Goal: Task Accomplishment & Management: Manage account settings

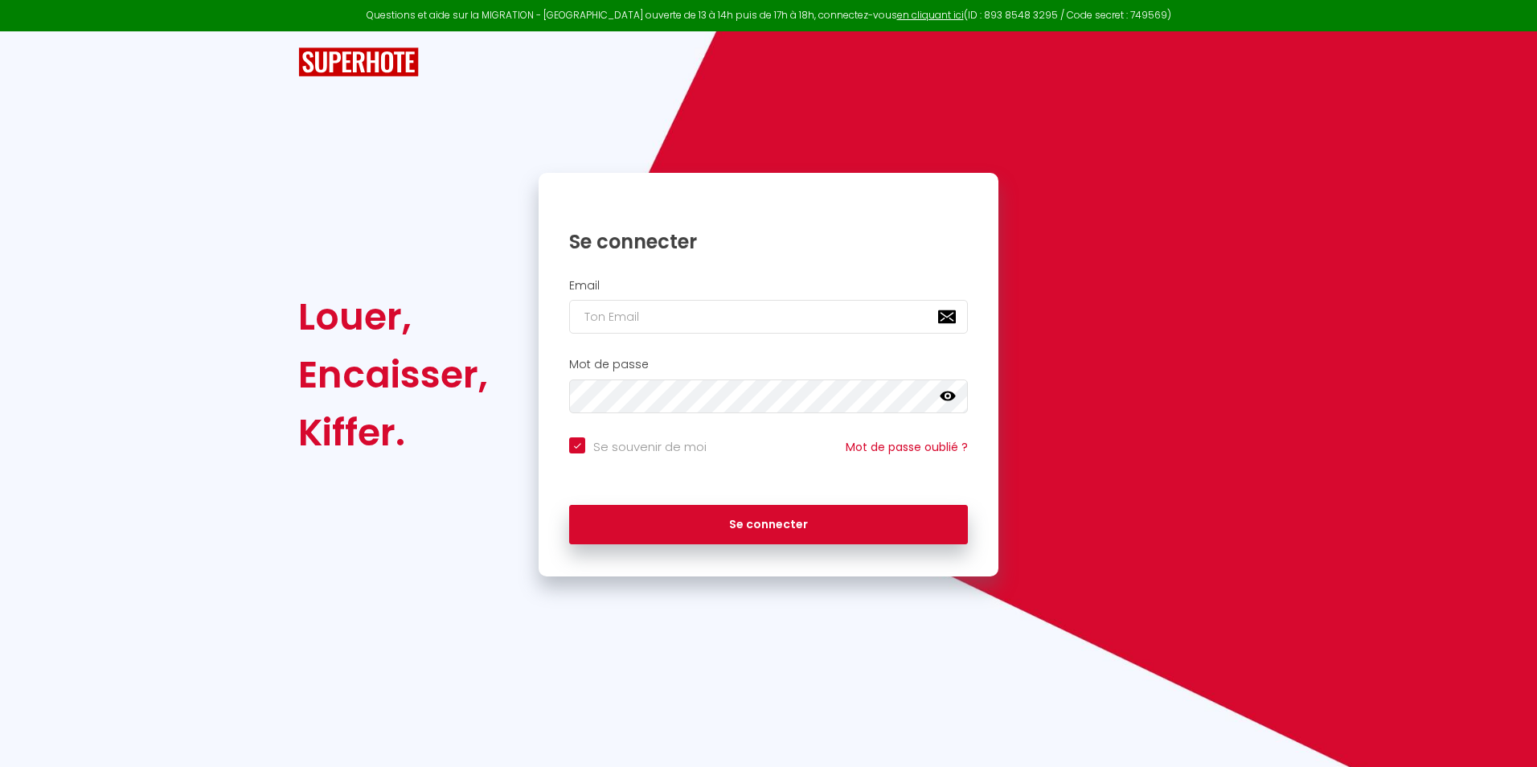
type input "l"
checkbox input "true"
type input "la"
checkbox input "true"
type input "lau"
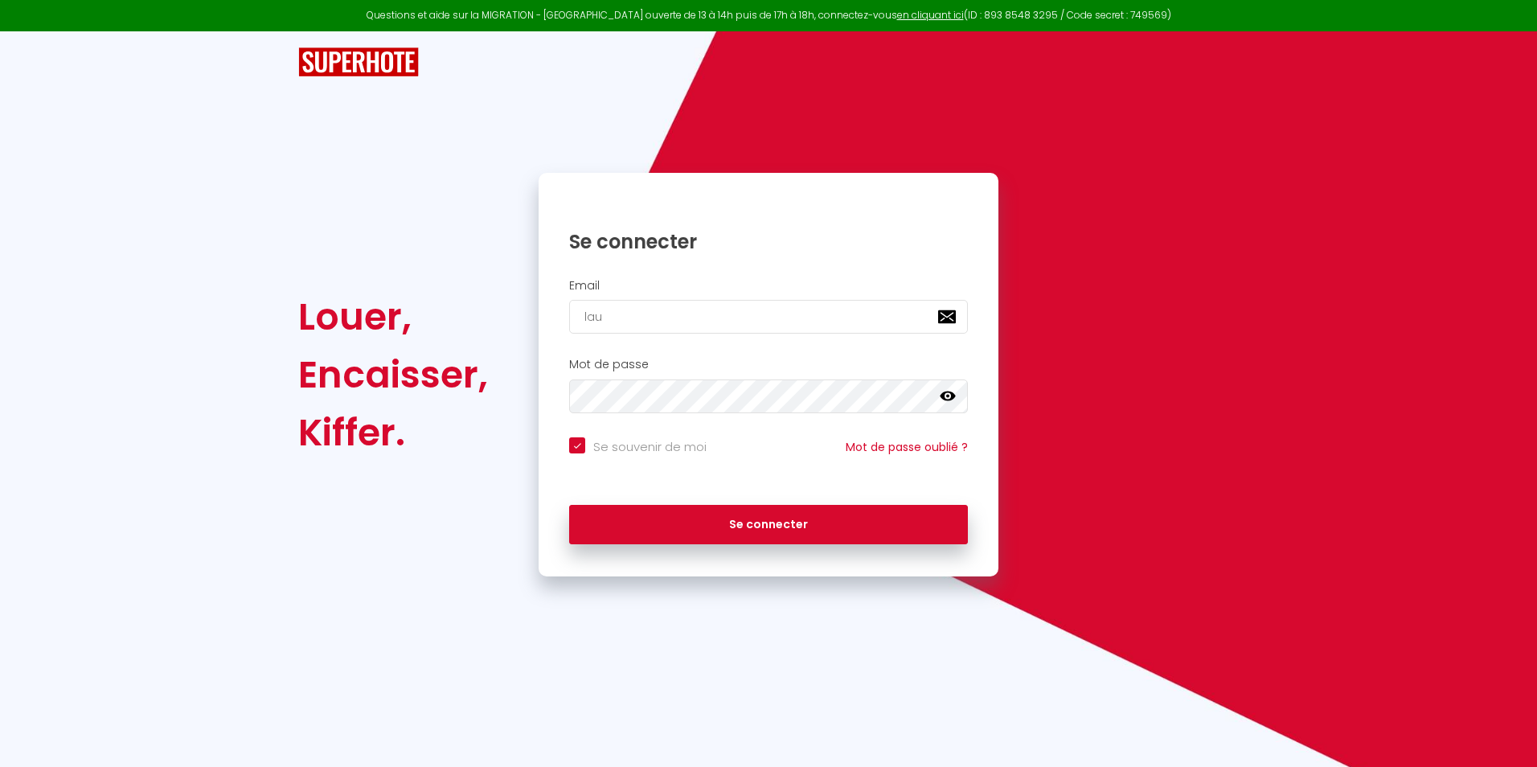
checkbox input "true"
type input "laur"
checkbox input "true"
type input "laure"
checkbox input "true"
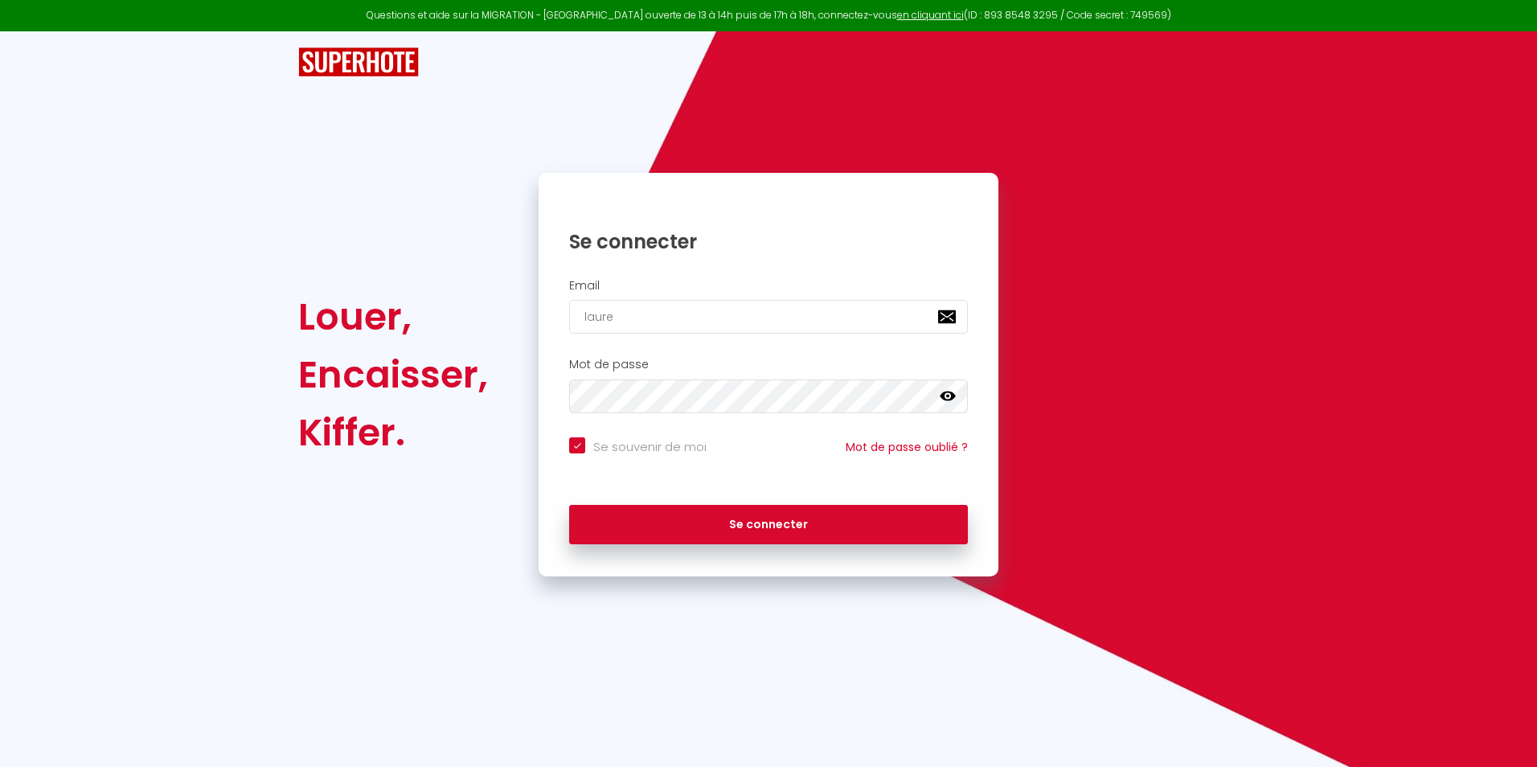
type input "laure5"
checkbox input "true"
type input "laure5a"
checkbox input "true"
type input "laure5an"
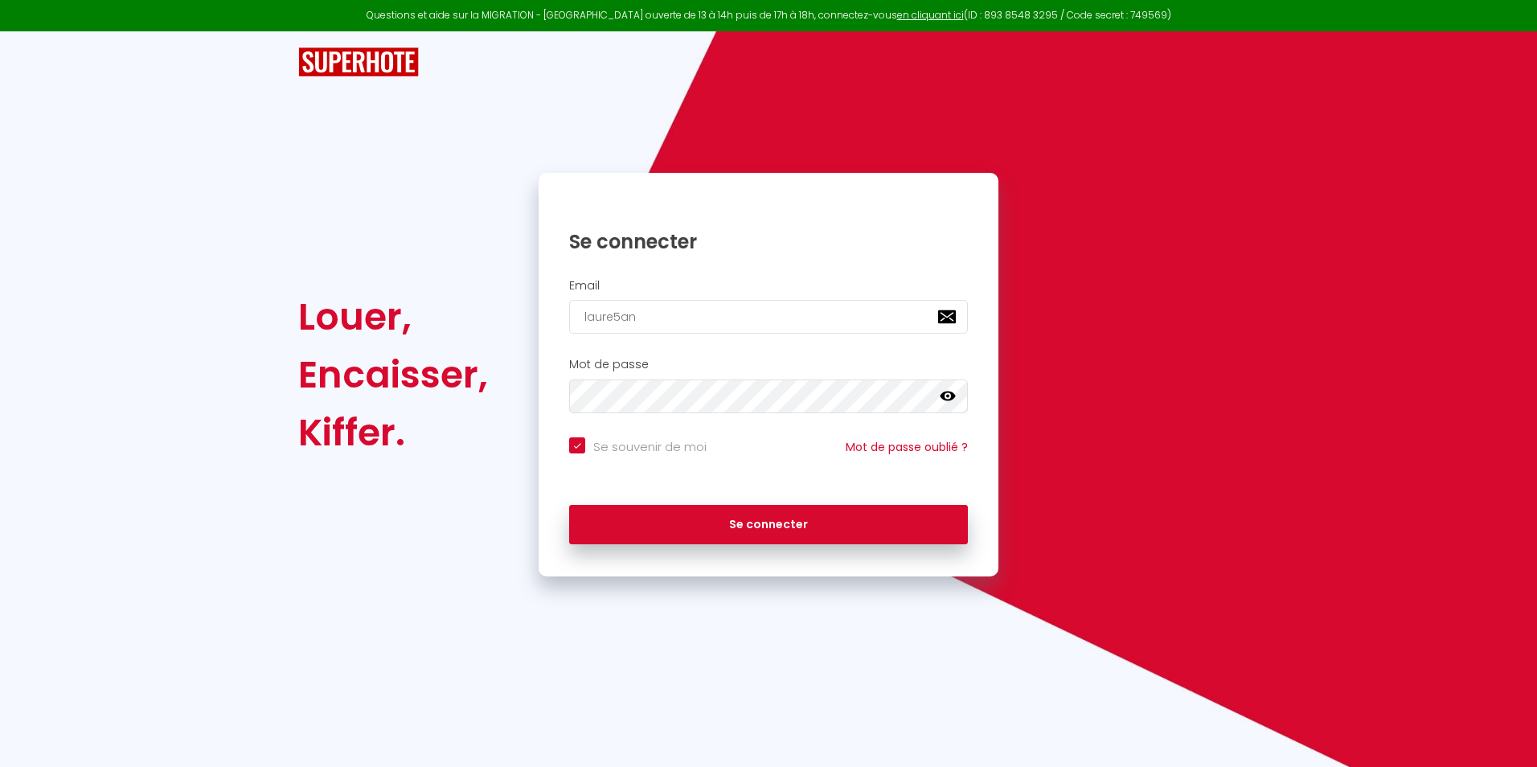
checkbox input "true"
type input "laure5ant"
checkbox input "true"
type input "laure5anth"
checkbox input "true"
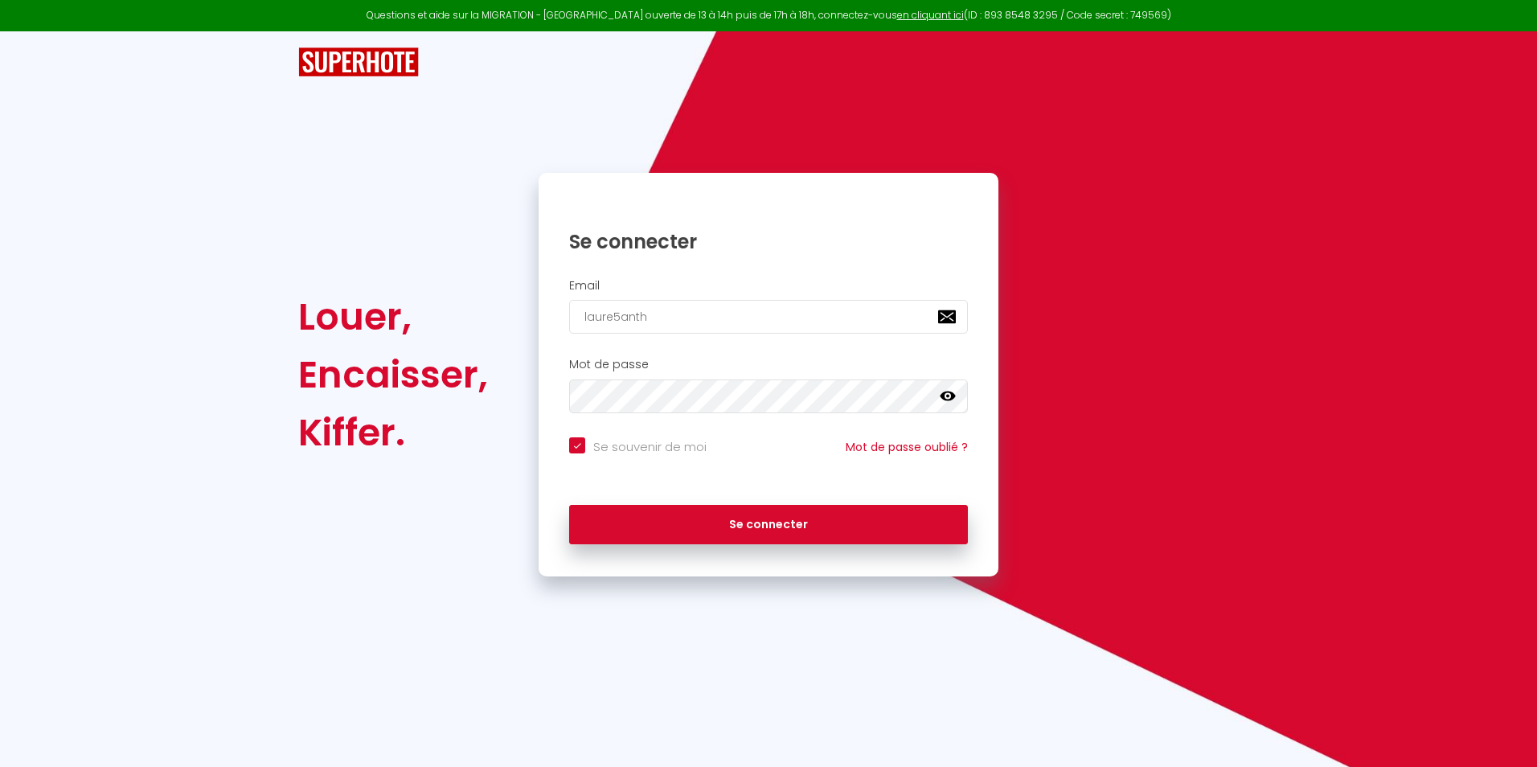
type input "laure5antho"
checkbox input "true"
type input "laure5anthon"
checkbox input "true"
type input "laure5anthony"
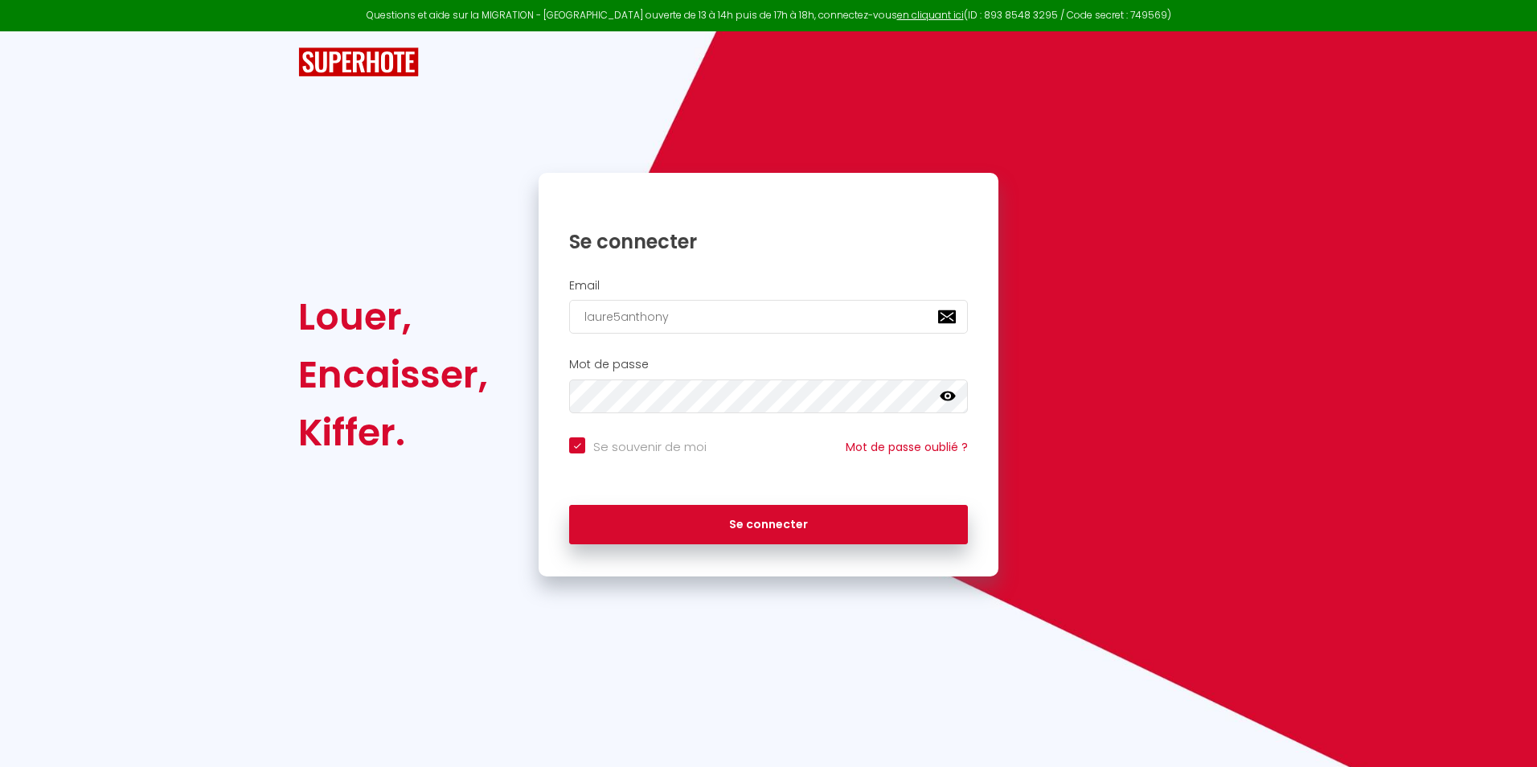
checkbox input "true"
click at [719, 329] on input "laure5anthony" at bounding box center [768, 317] width 399 height 34
type input "laure5anthony@]"
checkbox input "true"
type input "laure5anthony@]g"
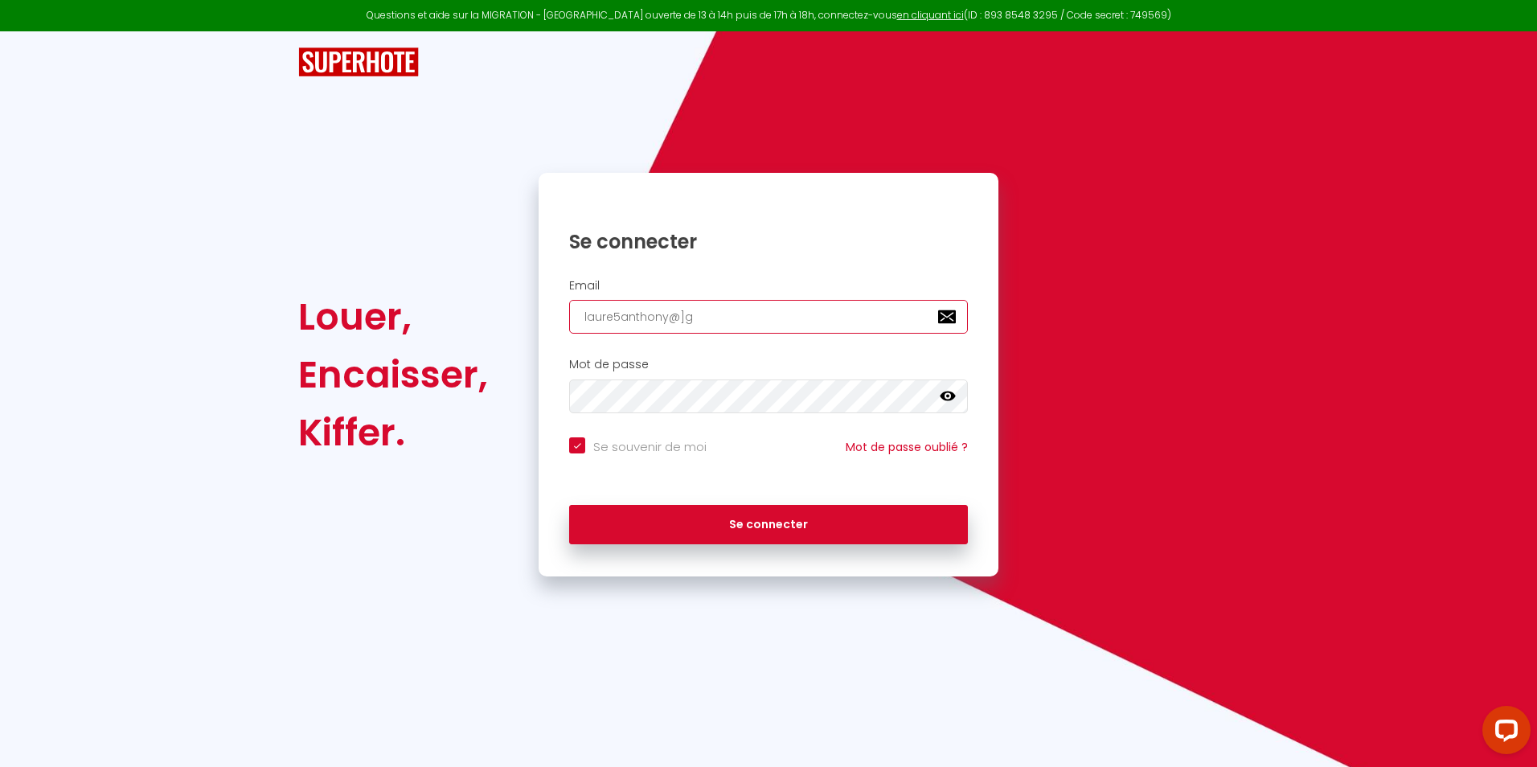
checkbox input "true"
type input "laure5anthony@]gm"
checkbox input "true"
type input "laure5anthony@]gma"
checkbox input "true"
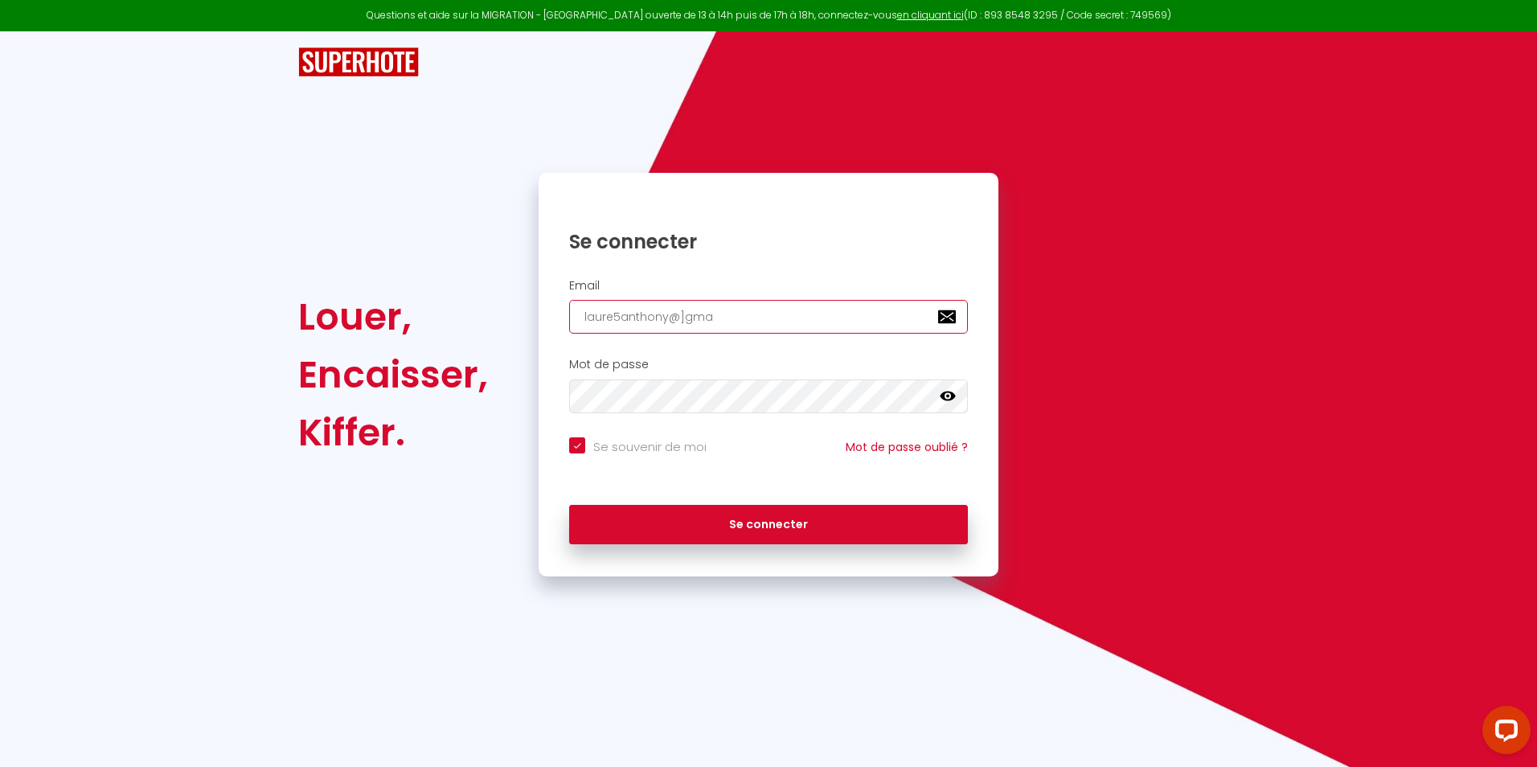
type input "laure5anthony@]gmai"
checkbox input "true"
type input "laure5anthony@]gmail"
checkbox input "true"
type input "laure5anthony@]gmail."
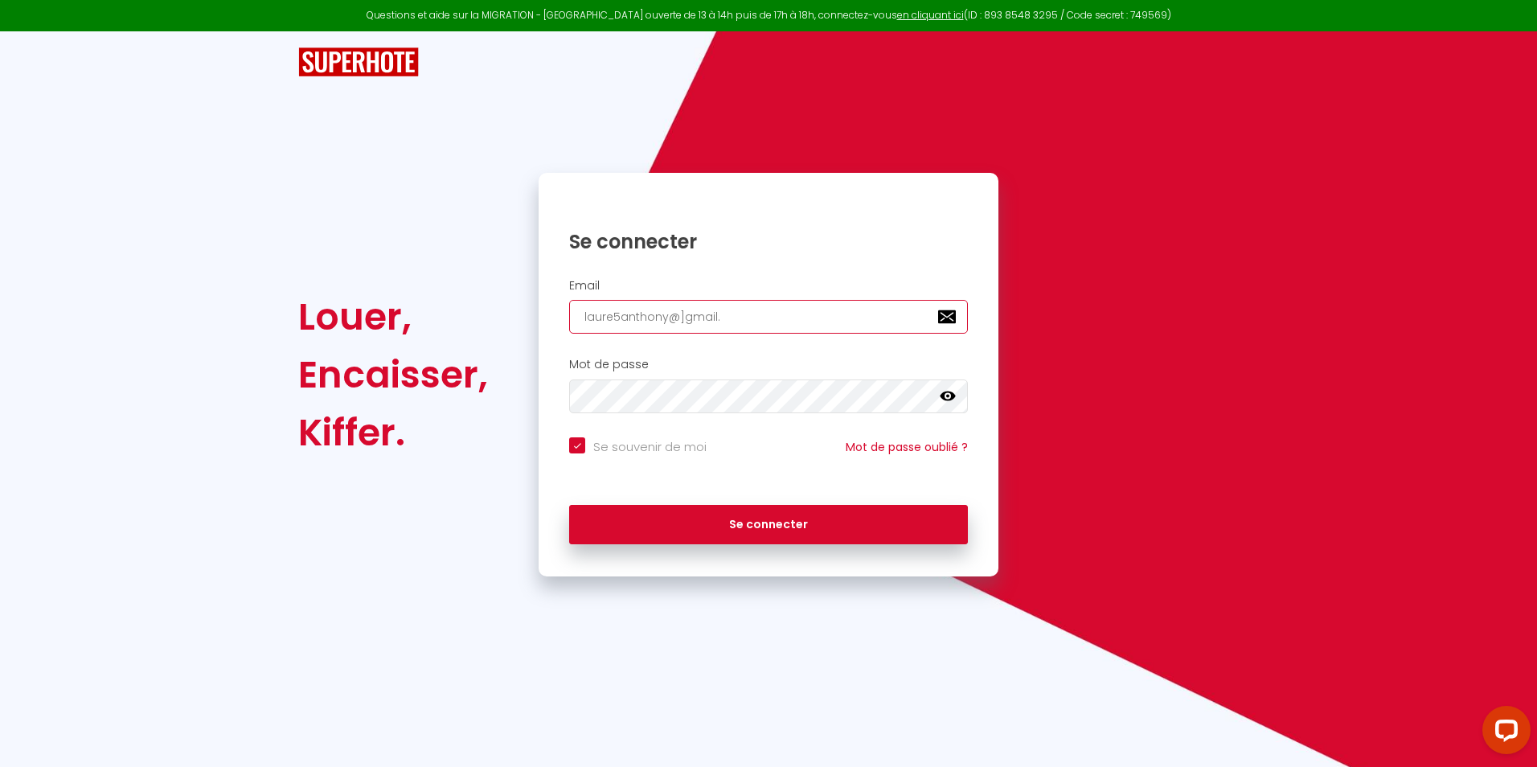
checkbox input "true"
type input "laure5anthony@]gmail.c"
checkbox input "true"
type input "laure5anthony@][DOMAIN_NAME]"
checkbox input "true"
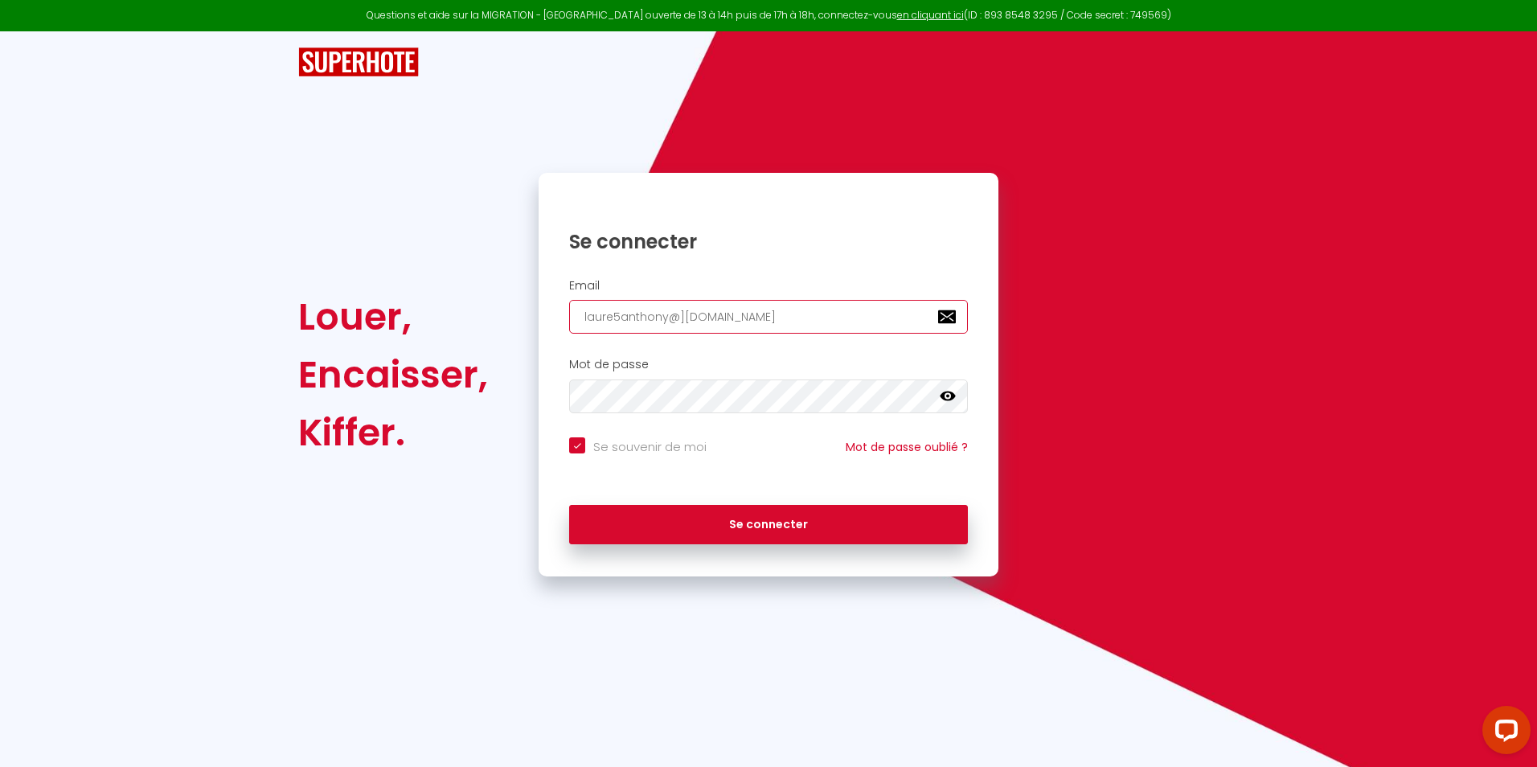
type input "laure5anthony@][DOMAIN_NAME]"
checkbox input "true"
click at [683, 315] on input "laure5anthony@][DOMAIN_NAME]" at bounding box center [768, 317] width 399 height 34
type input "[EMAIL_ADDRESS][DOMAIN_NAME]"
checkbox input "true"
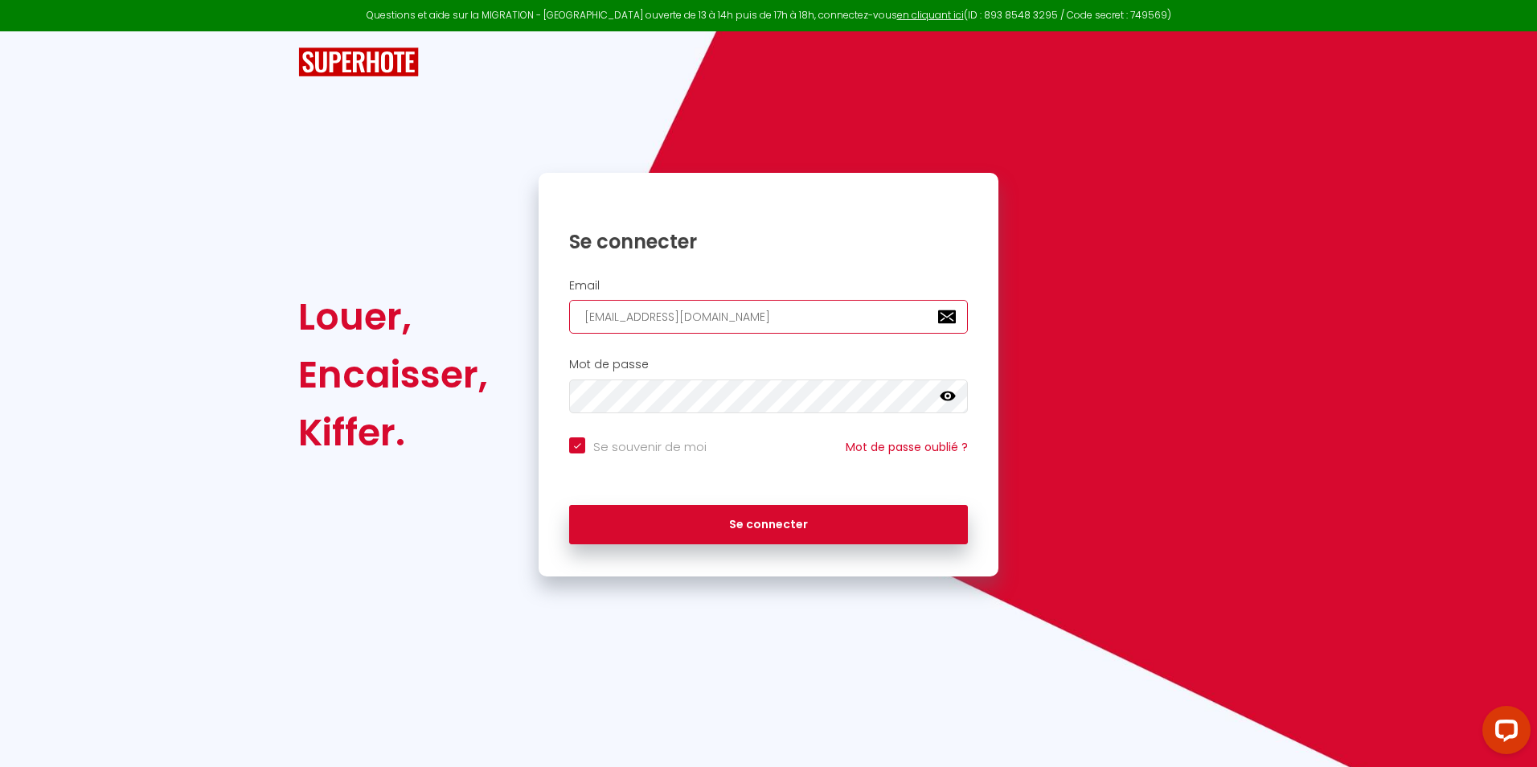
type input "[EMAIL_ADDRESS][DOMAIN_NAME]"
click at [569, 505] on button "Se connecter" at bounding box center [768, 525] width 399 height 40
checkbox input "true"
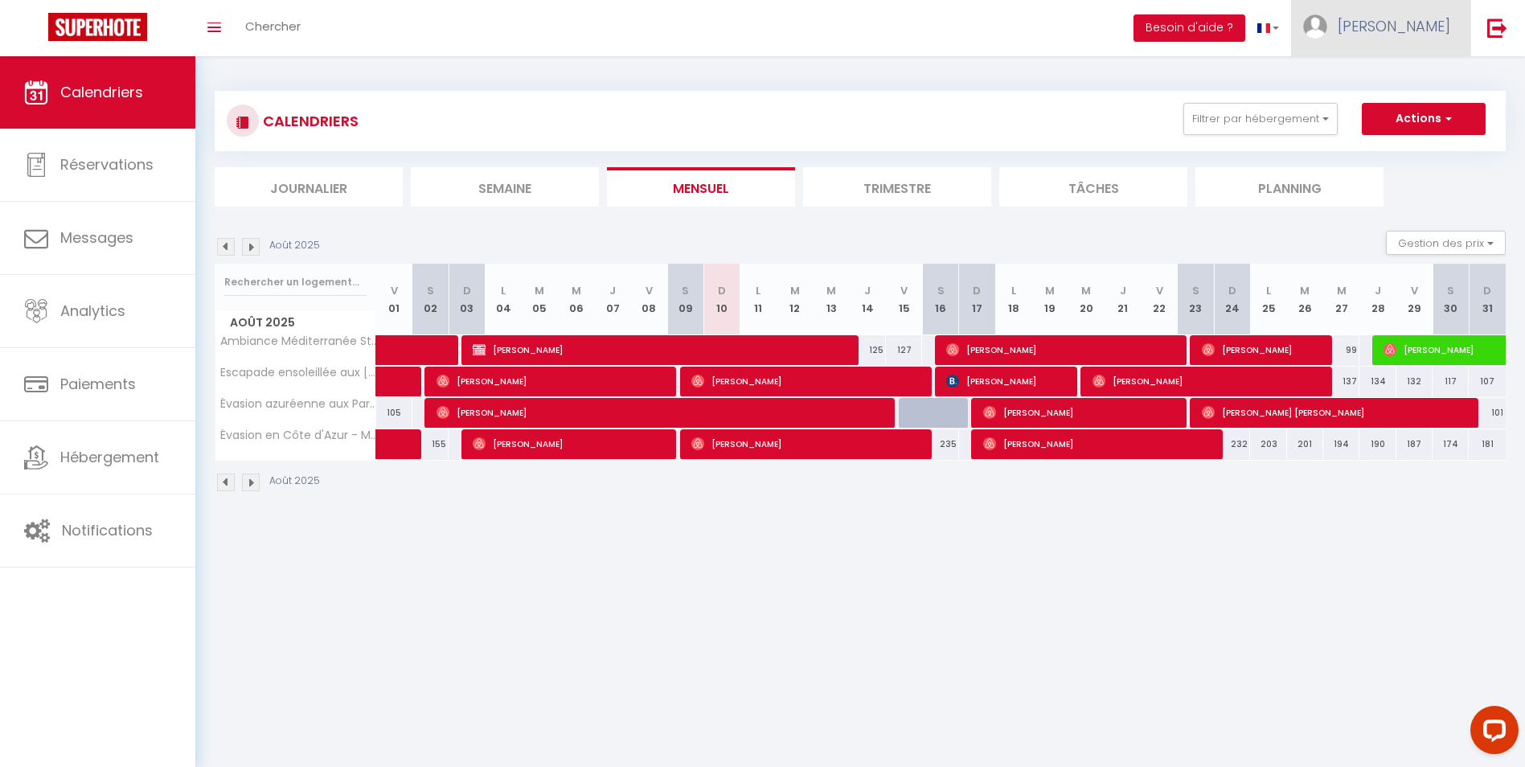
click at [1434, 31] on span "[PERSON_NAME]" at bounding box center [1394, 26] width 113 height 20
click at [1413, 81] on link "Paramètres" at bounding box center [1406, 80] width 119 height 27
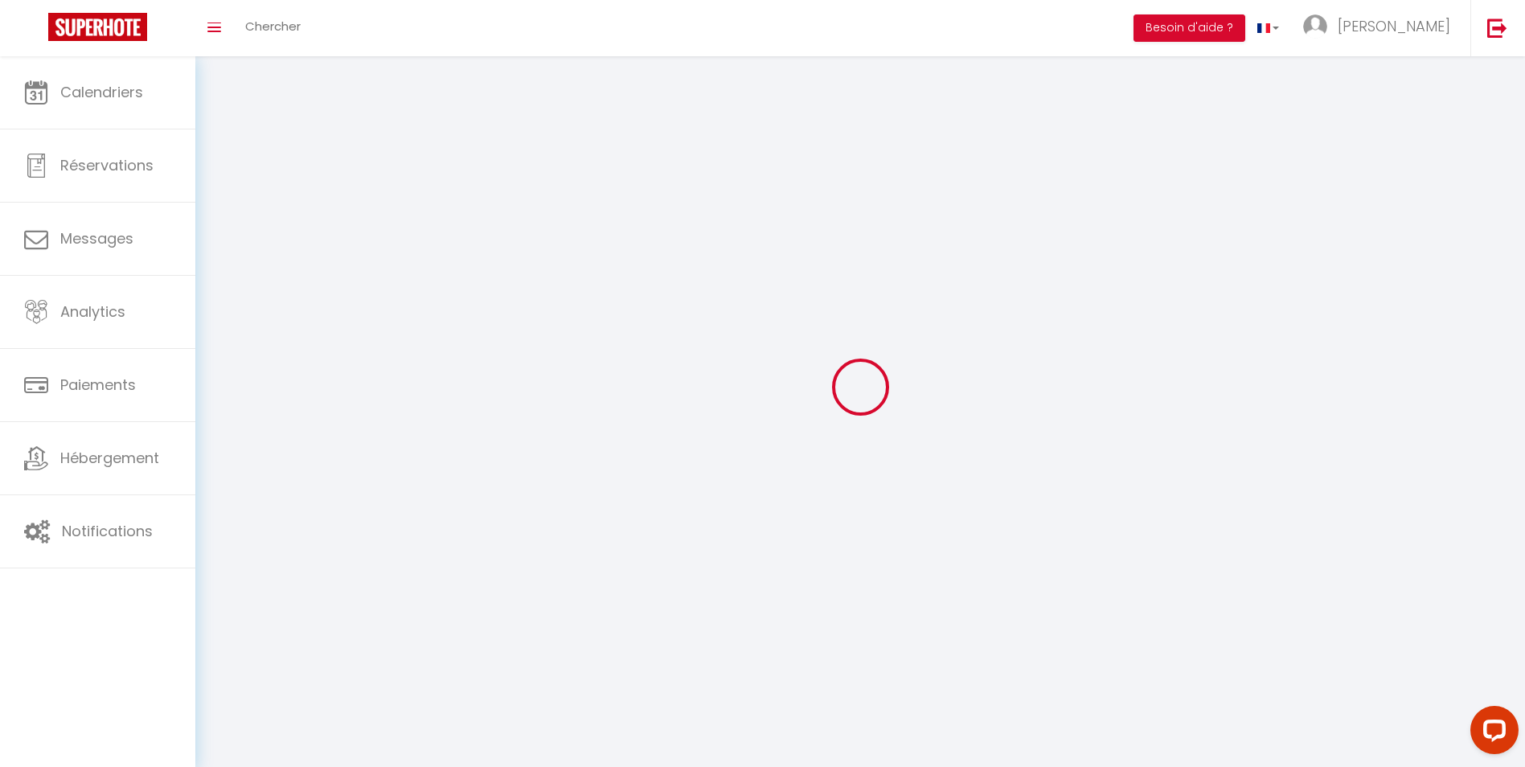
type input "[PERSON_NAME]"
type input "DUGUE"
type input "0614712130"
type input "Test"
type input "75001"
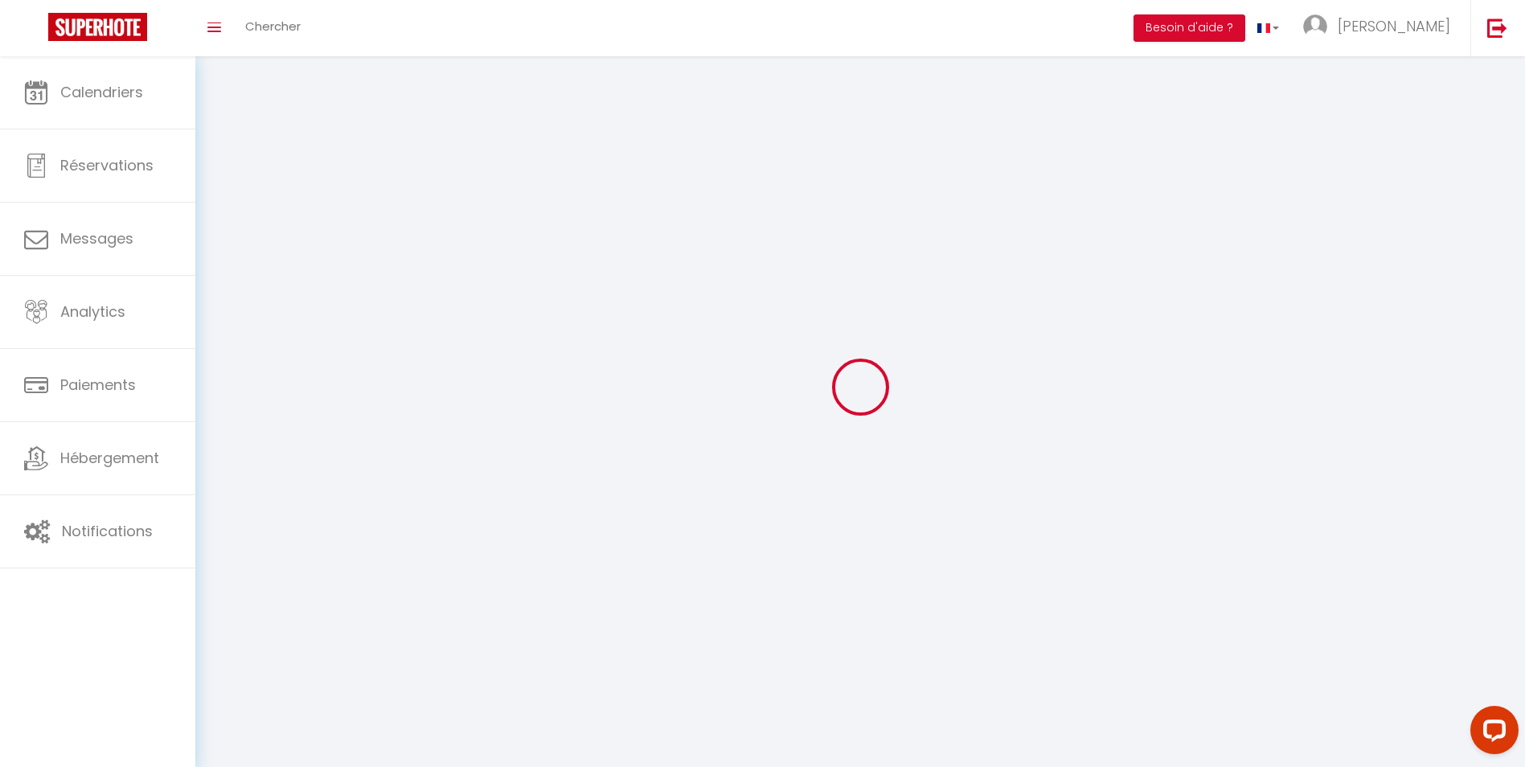
type input "Test"
type input "ki5V4dcSvnqtoSSHjWXCmSdjB"
type input "mC5UzPUjFTkfzwI4hrFlQw93T"
select select "28"
type input "ki5V4dcSvnqtoSSHjWXCmSdjB"
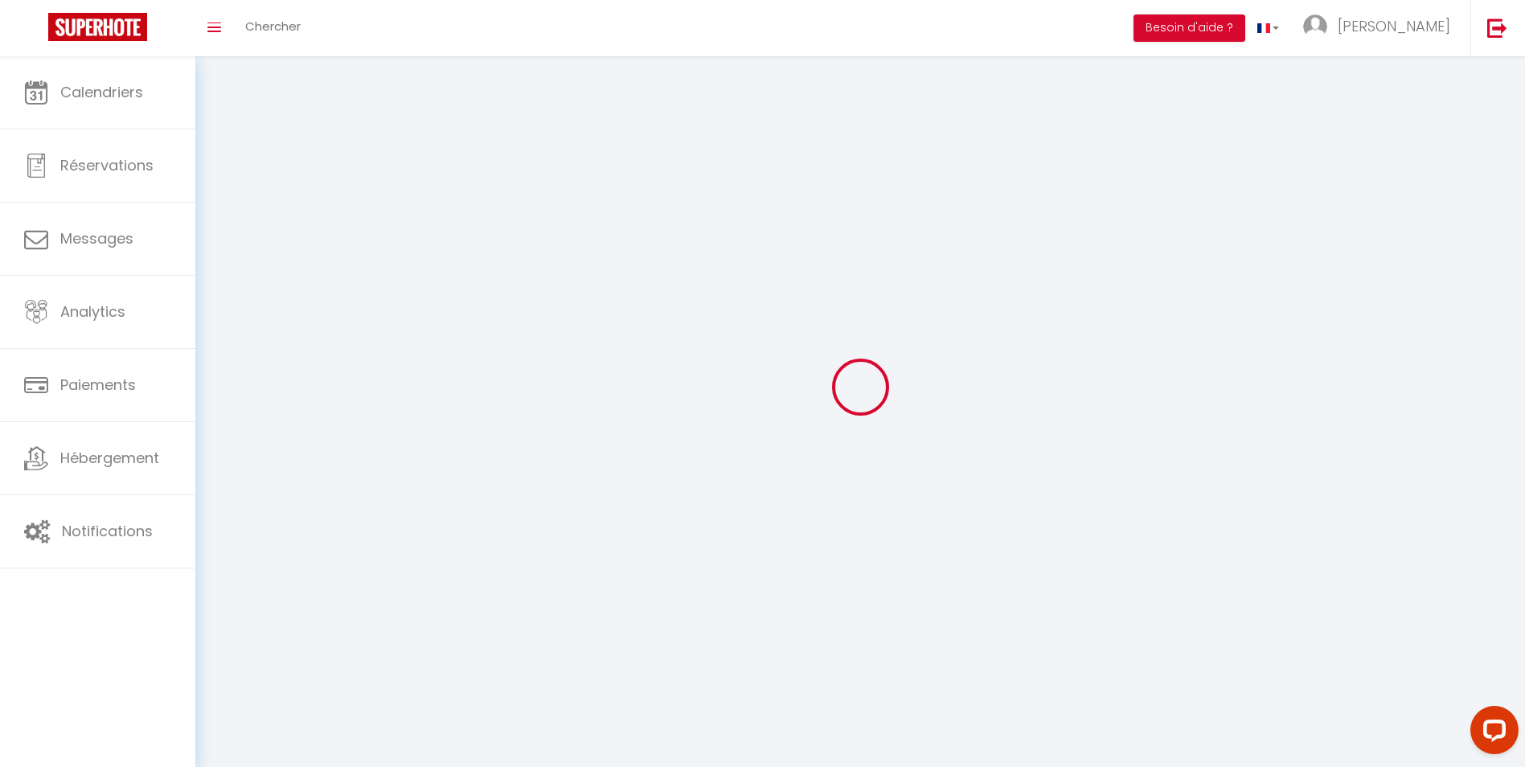
type input "mC5UzPUjFTkfzwI4hrFlQw93T"
type input "[URL][DOMAIN_NAME]"
select select "fr"
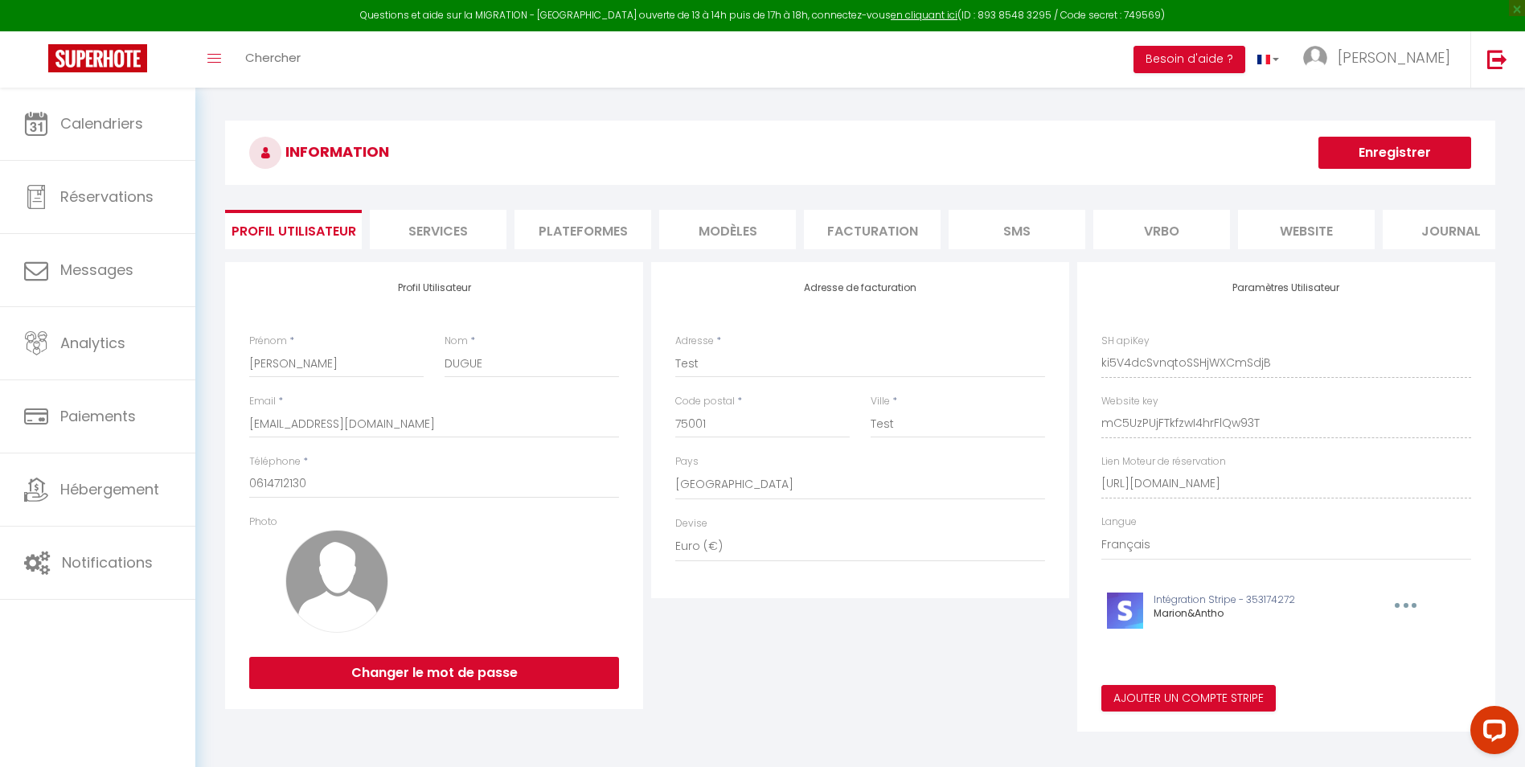
click at [608, 232] on li "Plateformes" at bounding box center [583, 229] width 137 height 39
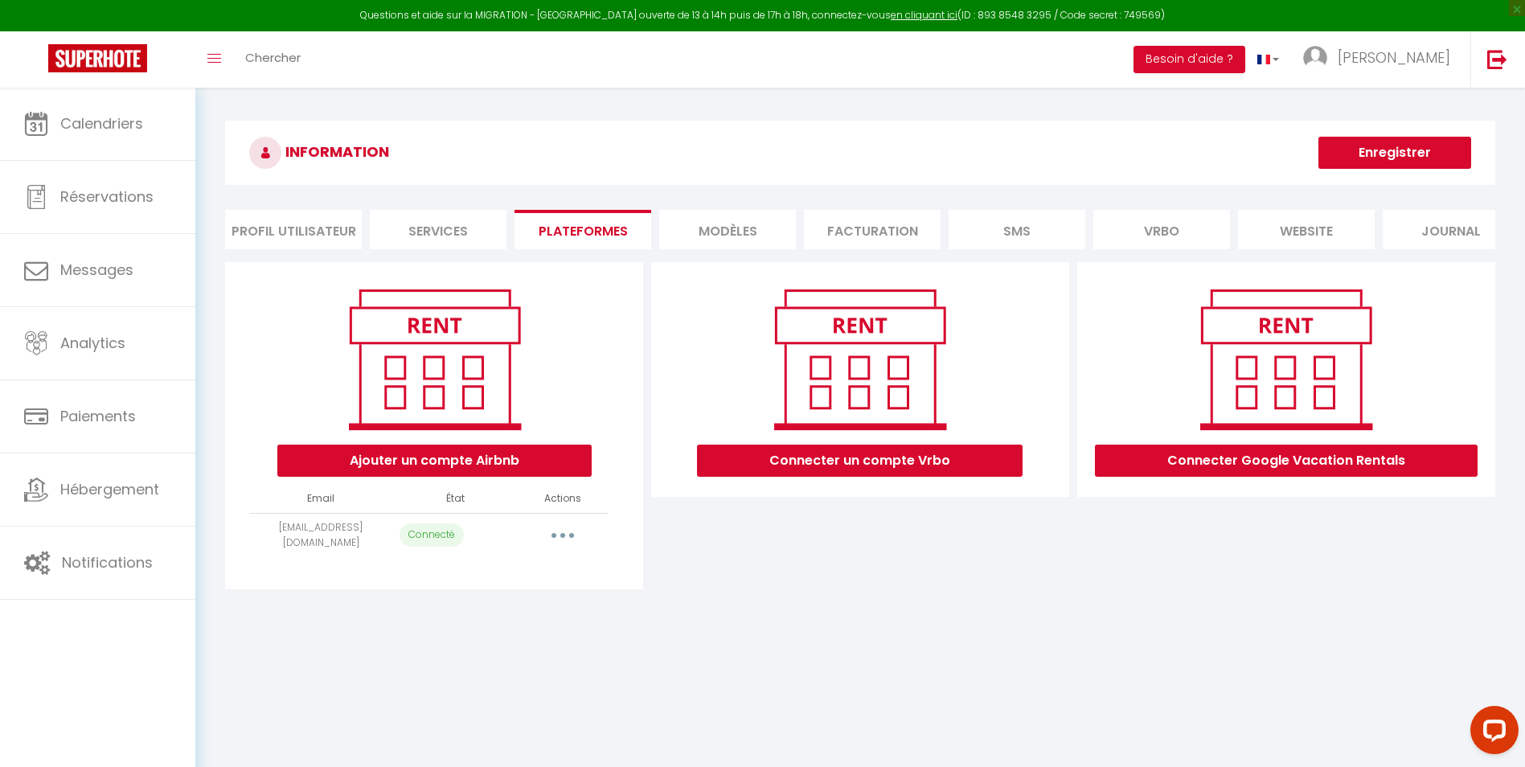
click at [570, 548] on button "button" at bounding box center [562, 536] width 45 height 26
click at [515, 582] on link "Importer les appartements" at bounding box center [492, 571] width 178 height 27
select select "67074"
select select
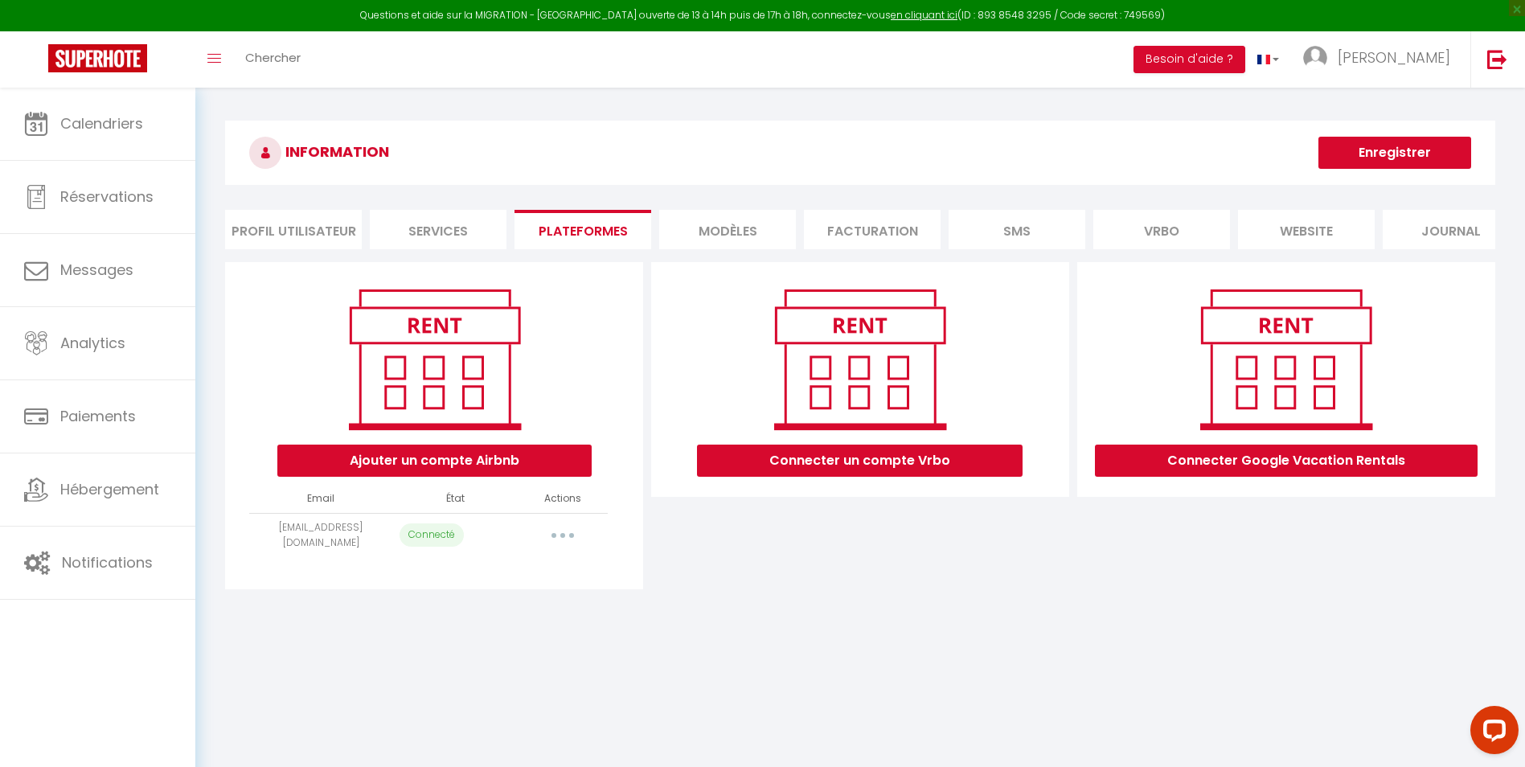
select select
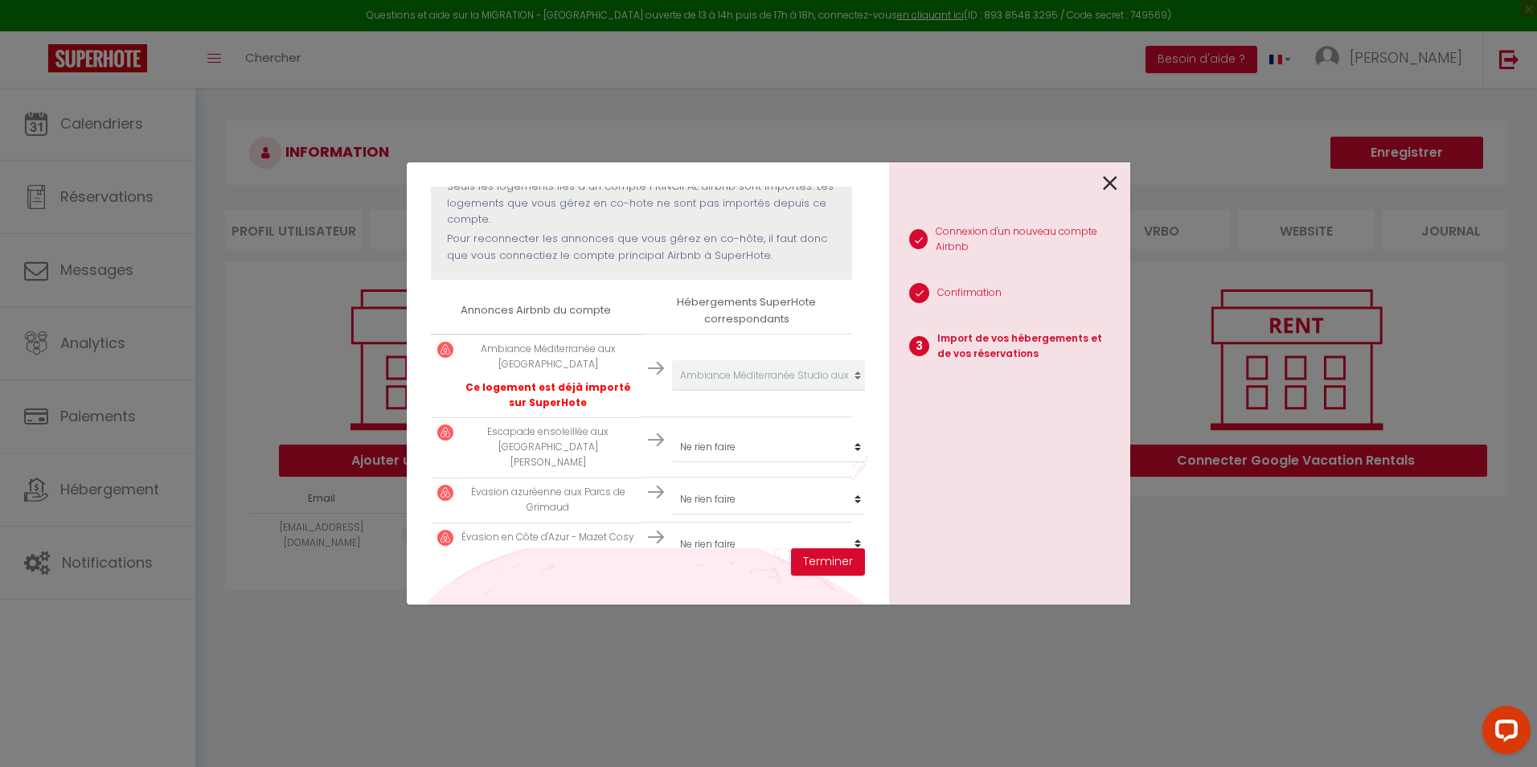
scroll to position [187, 0]
click at [765, 387] on select "Créer un nouveau hébergement Ne rien faire Ambiance Méditerranée Studio aux [GE…" at bounding box center [771, 371] width 198 height 31
select select "67075"
click at [672, 387] on select "Créer un nouveau hébergement Ne rien faire Ambiance Méditerranée Studio aux [GE…" at bounding box center [771, 371] width 198 height 31
click at [742, 387] on select "Créer un nouveau hébergement Ne rien faire Ambiance Méditerranée Studio aux [GE…" at bounding box center [771, 371] width 198 height 31
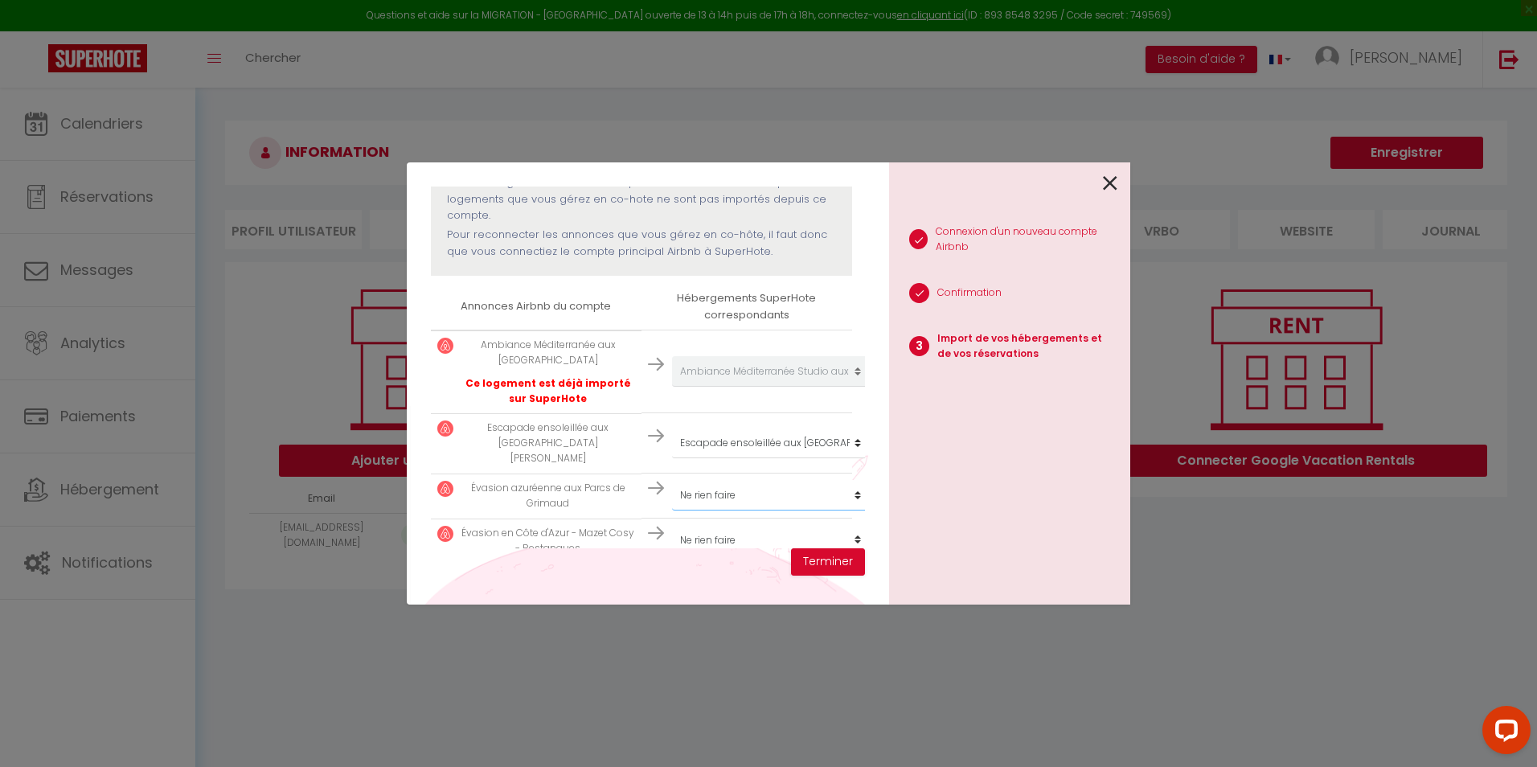
select select "67076"
click at [672, 387] on select "Créer un nouveau hébergement Ne rien faire Ambiance Méditerranée Studio aux [GE…" at bounding box center [771, 371] width 198 height 31
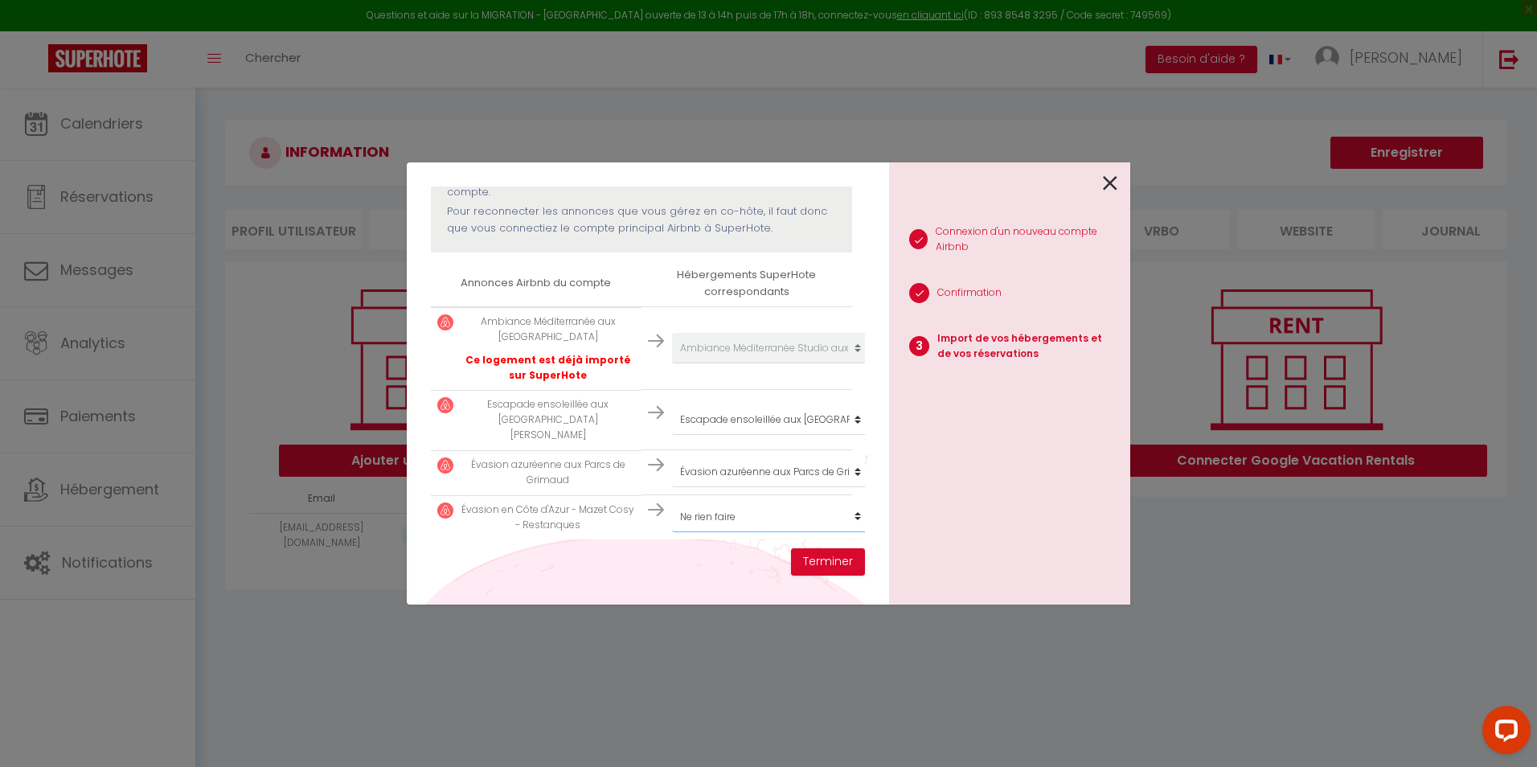
click at [743, 363] on select "Créer un nouveau hébergement Ne rien faire Ambiance Méditerranée Studio aux [GE…" at bounding box center [771, 348] width 198 height 31
select select "67077"
click at [672, 363] on select "Créer un nouveau hébergement Ne rien faire Ambiance Méditerranée Studio aux [GE…" at bounding box center [771, 348] width 198 height 31
click at [838, 561] on button "Terminer" at bounding box center [828, 561] width 74 height 27
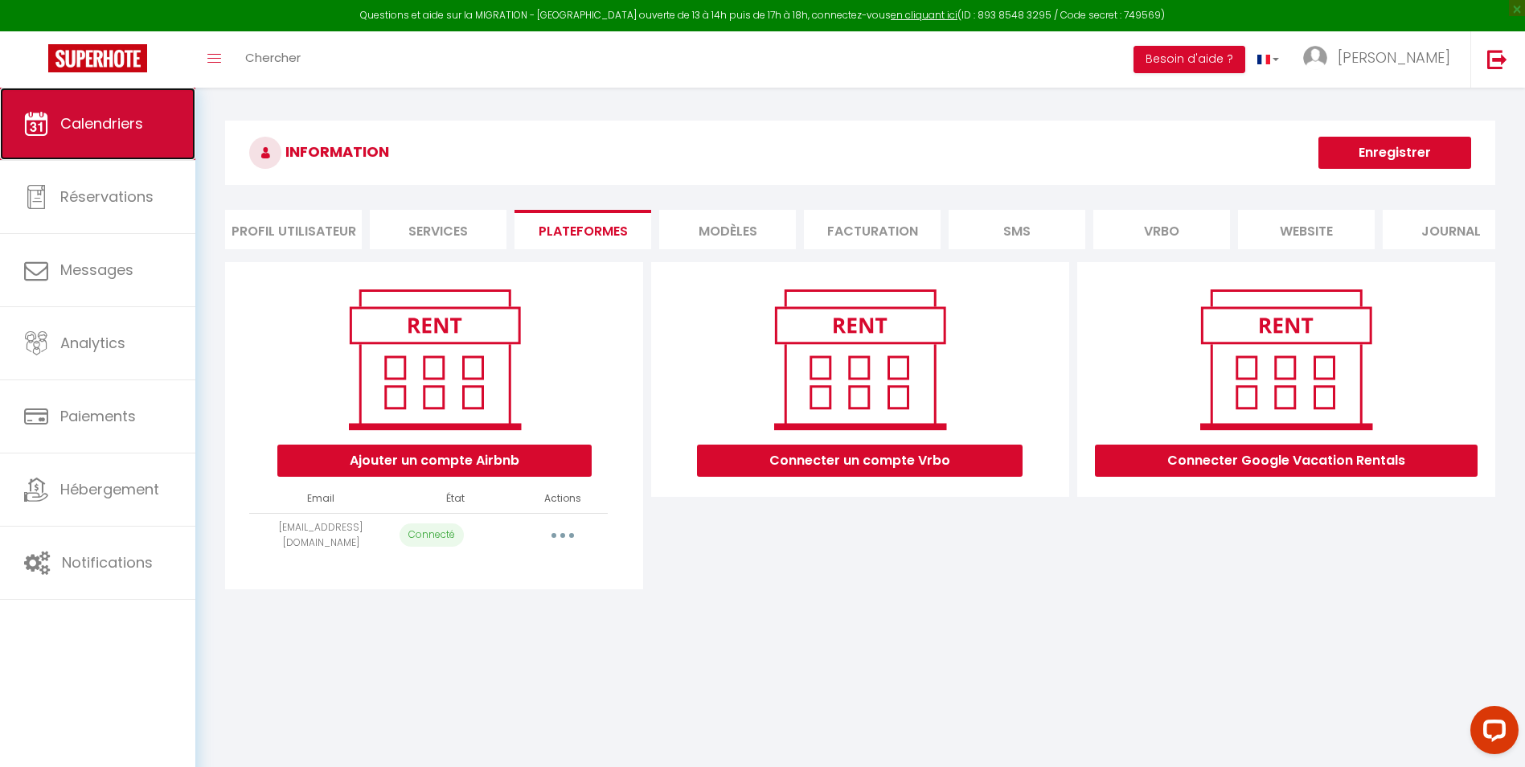
click at [146, 145] on link "Calendriers" at bounding box center [97, 124] width 195 height 72
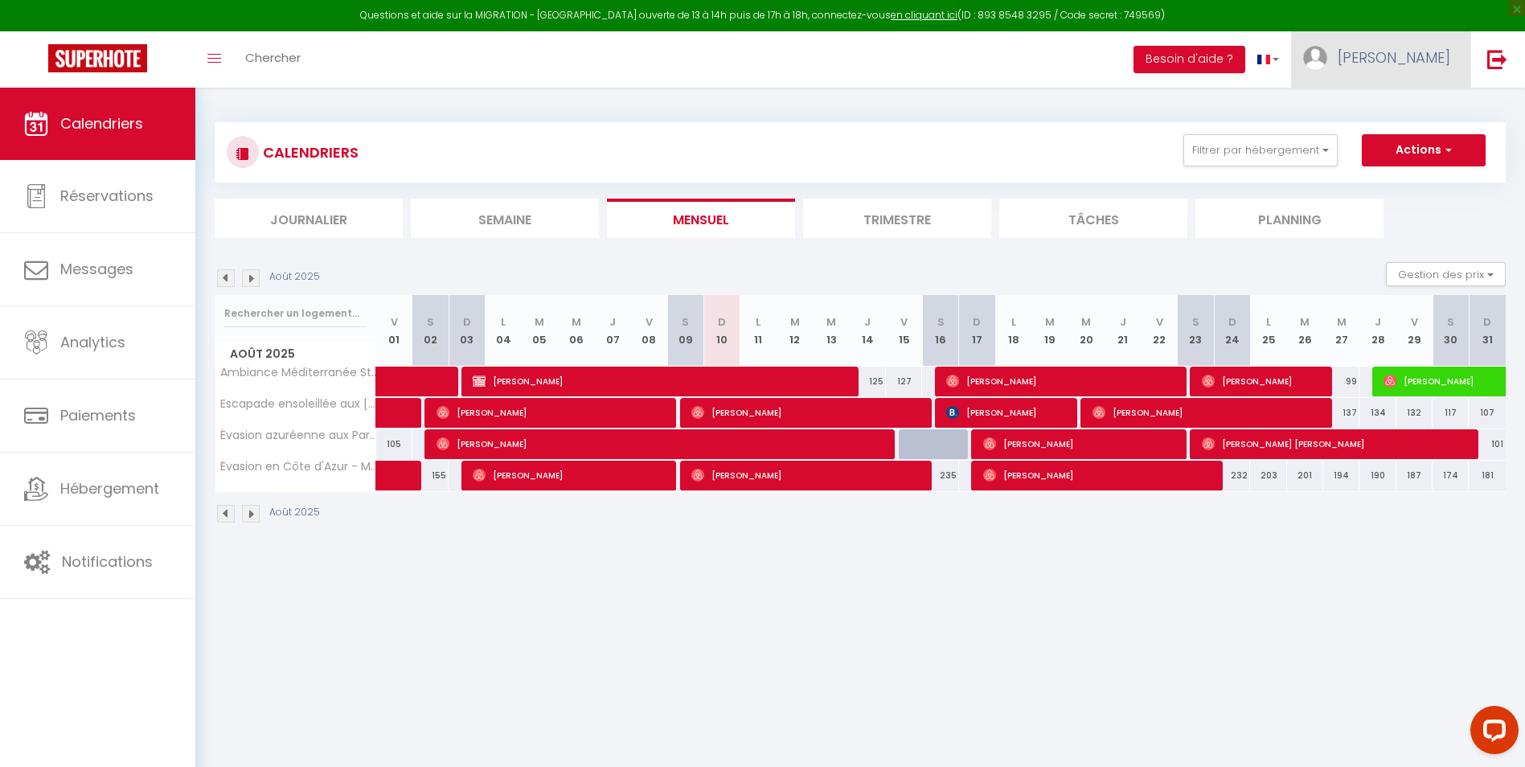
click at [1432, 74] on link "[PERSON_NAME]" at bounding box center [1380, 59] width 179 height 56
click at [1512, 52] on link at bounding box center [1497, 59] width 53 height 56
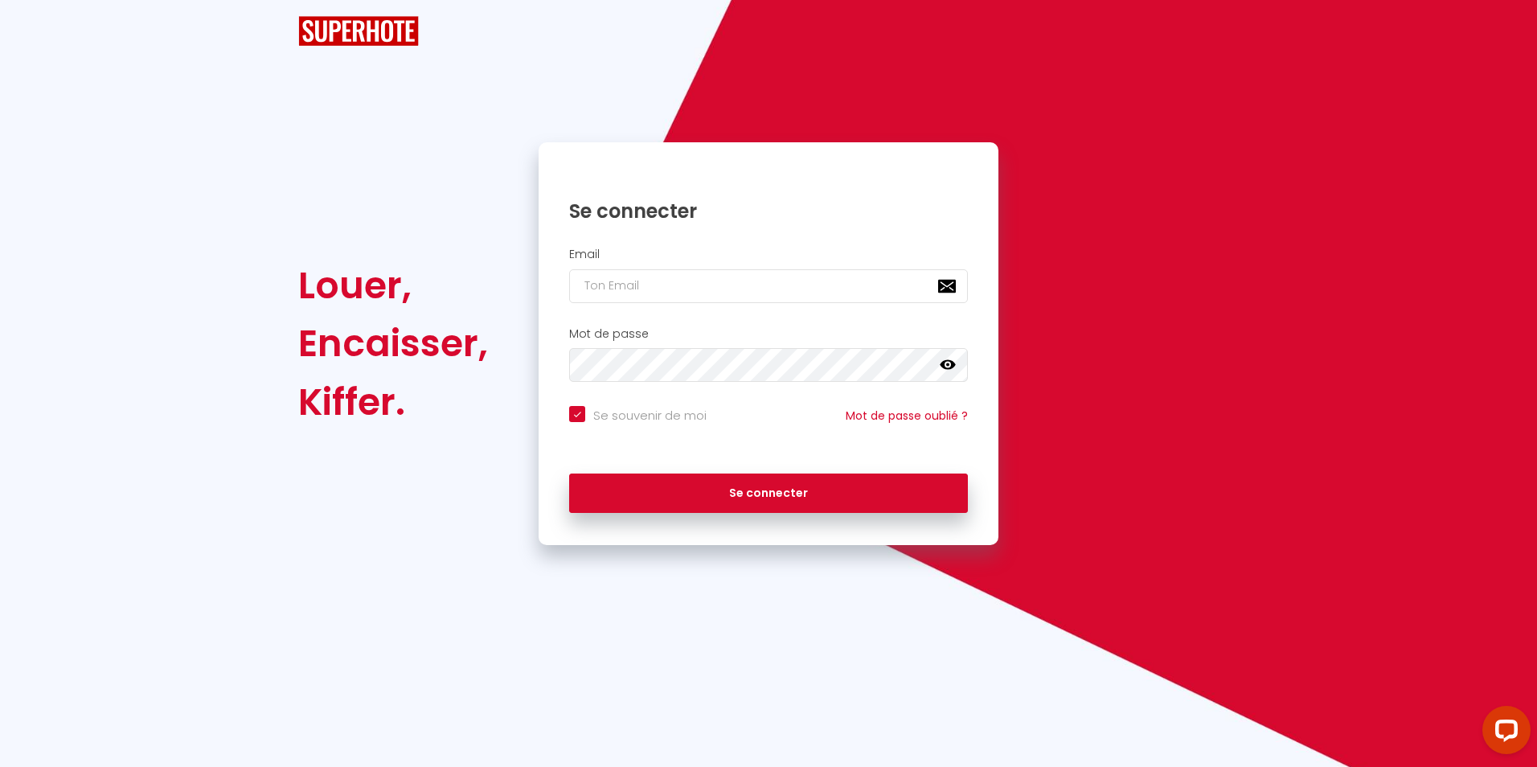
checkbox input "true"
